Goal: Navigation & Orientation: Find specific page/section

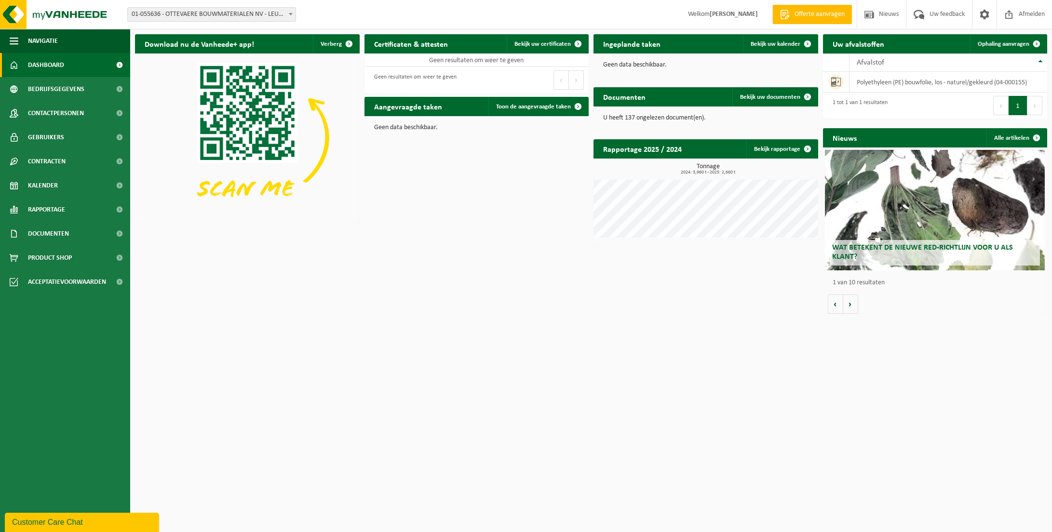
drag, startPoint x: 862, startPoint y: 0, endPoint x: 410, endPoint y: 281, distance: 532.1
click at [410, 281] on div "Download nu de Vanheede+ app! Verberg Certificaten & attesten Bekijk uw certifi…" at bounding box center [591, 173] width 917 height 289
click at [1015, 138] on link "Alle artikelen" at bounding box center [1016, 137] width 60 height 19
